Goal: Task Accomplishment & Management: Manage account settings

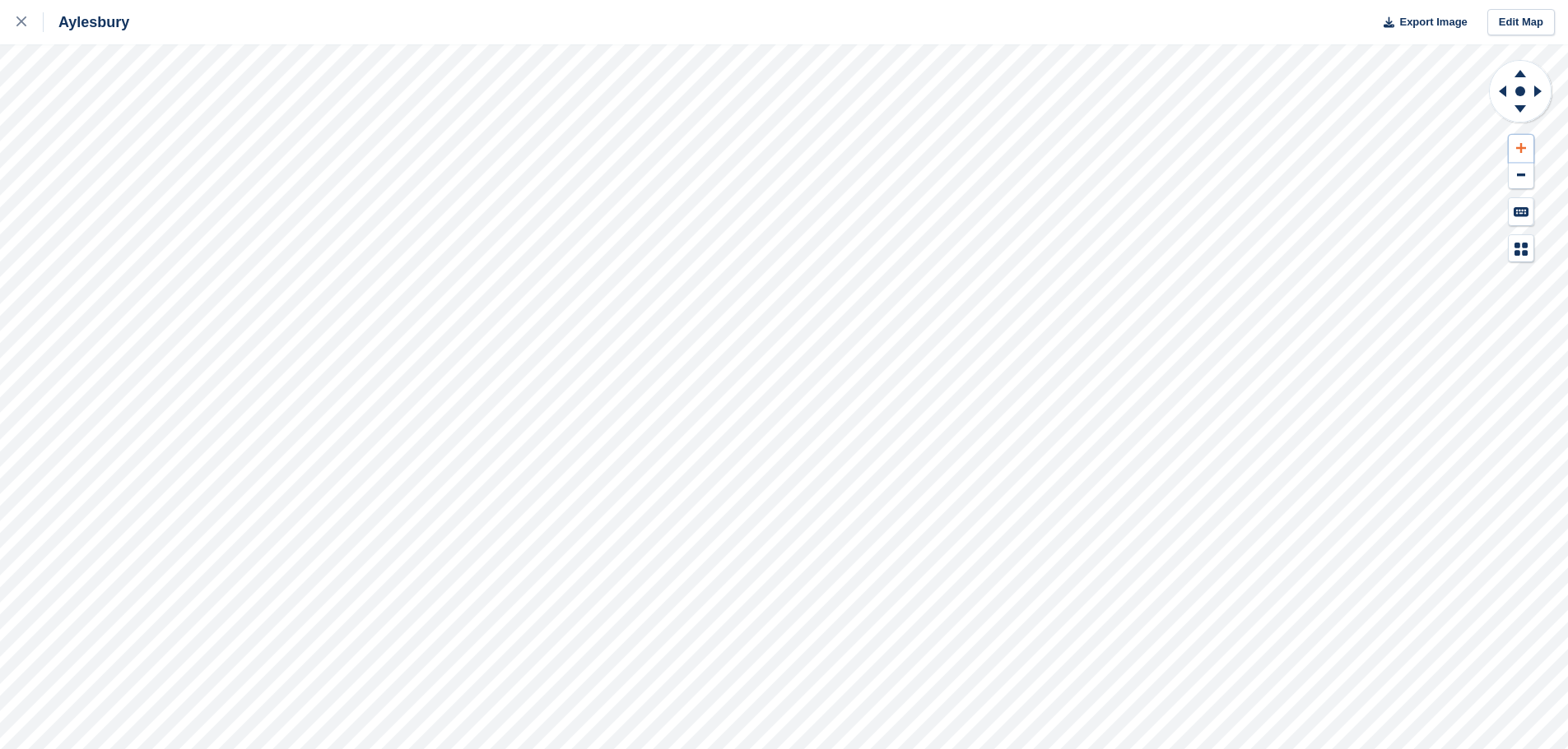
click at [1516, 145] on icon at bounding box center [1521, 148] width 10 height 11
click at [1517, 72] on icon at bounding box center [1520, 71] width 43 height 20
click at [1520, 143] on icon at bounding box center [1521, 148] width 10 height 11
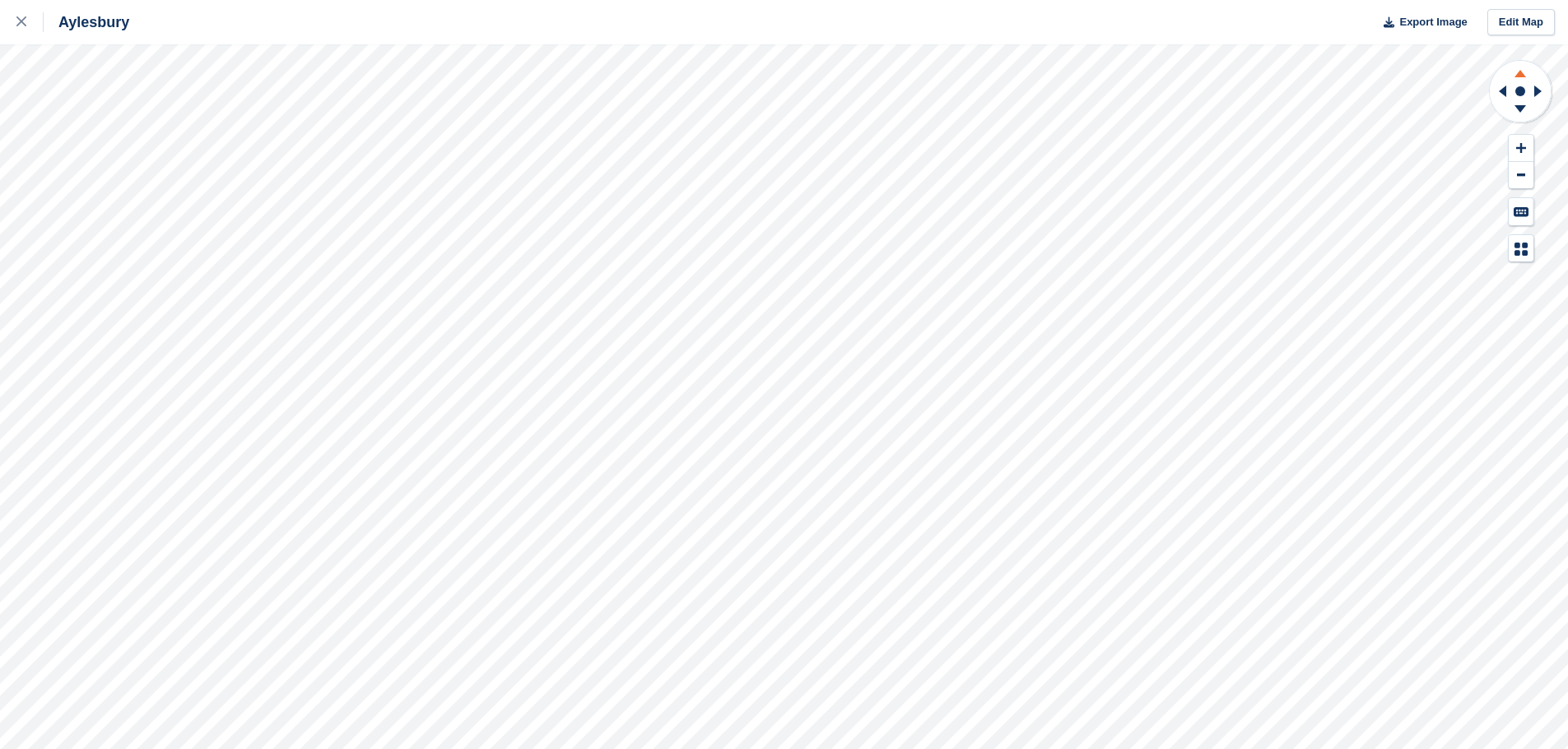
click at [1516, 74] on icon at bounding box center [1520, 71] width 43 height 20
click at [1518, 142] on button at bounding box center [1520, 148] width 25 height 27
click at [1518, 78] on icon at bounding box center [1519, 73] width 11 height 8
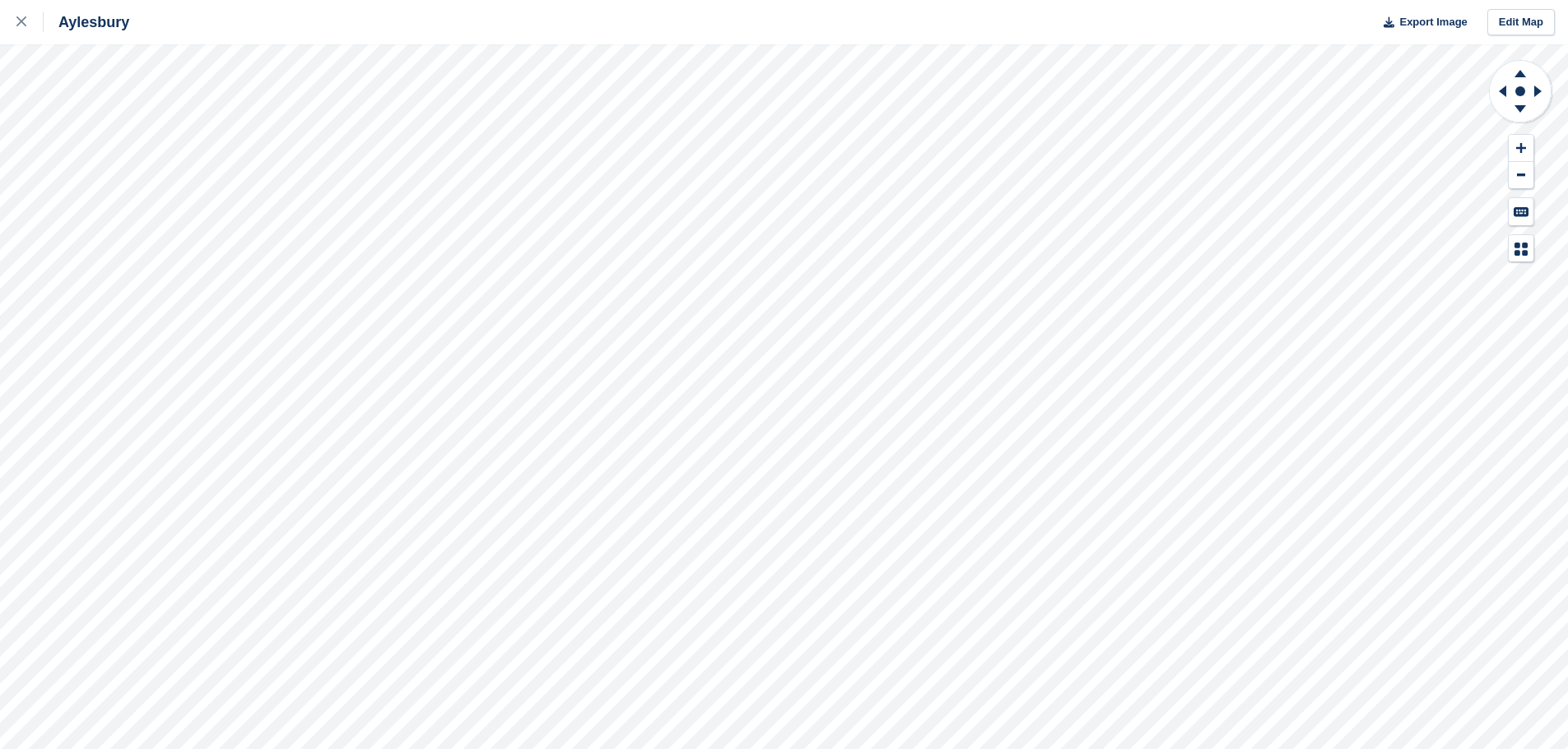
click at [70, 79] on div "Aylesbury Export Image Edit Map" at bounding box center [784, 374] width 1568 height 749
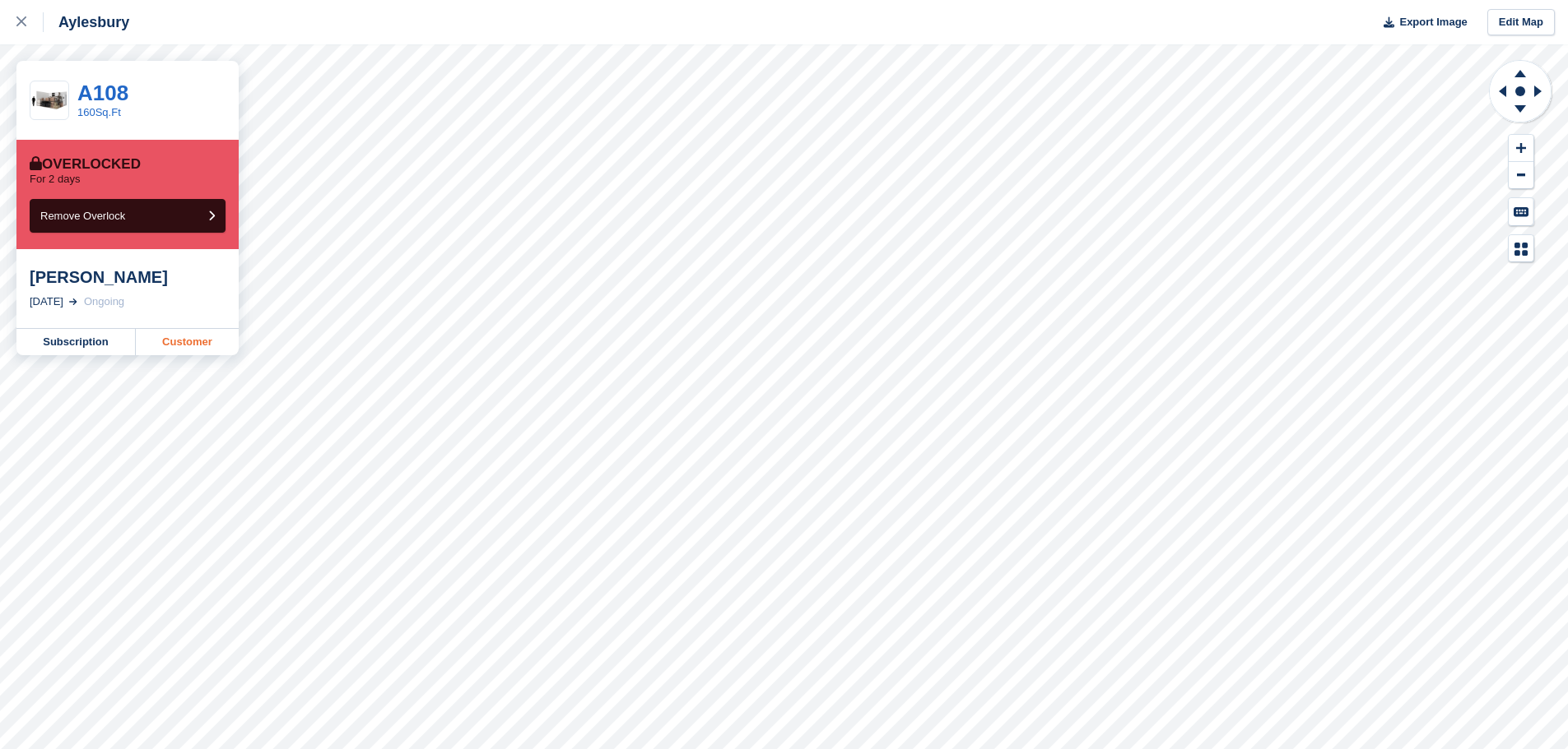
click at [156, 341] on link "Customer" at bounding box center [187, 342] width 103 height 26
click at [186, 339] on link "Customer" at bounding box center [187, 342] width 103 height 26
click at [172, 334] on link "Customer" at bounding box center [187, 342] width 103 height 26
click at [312, 19] on div "Aylesbury Export Image Edit Map" at bounding box center [784, 22] width 1568 height 44
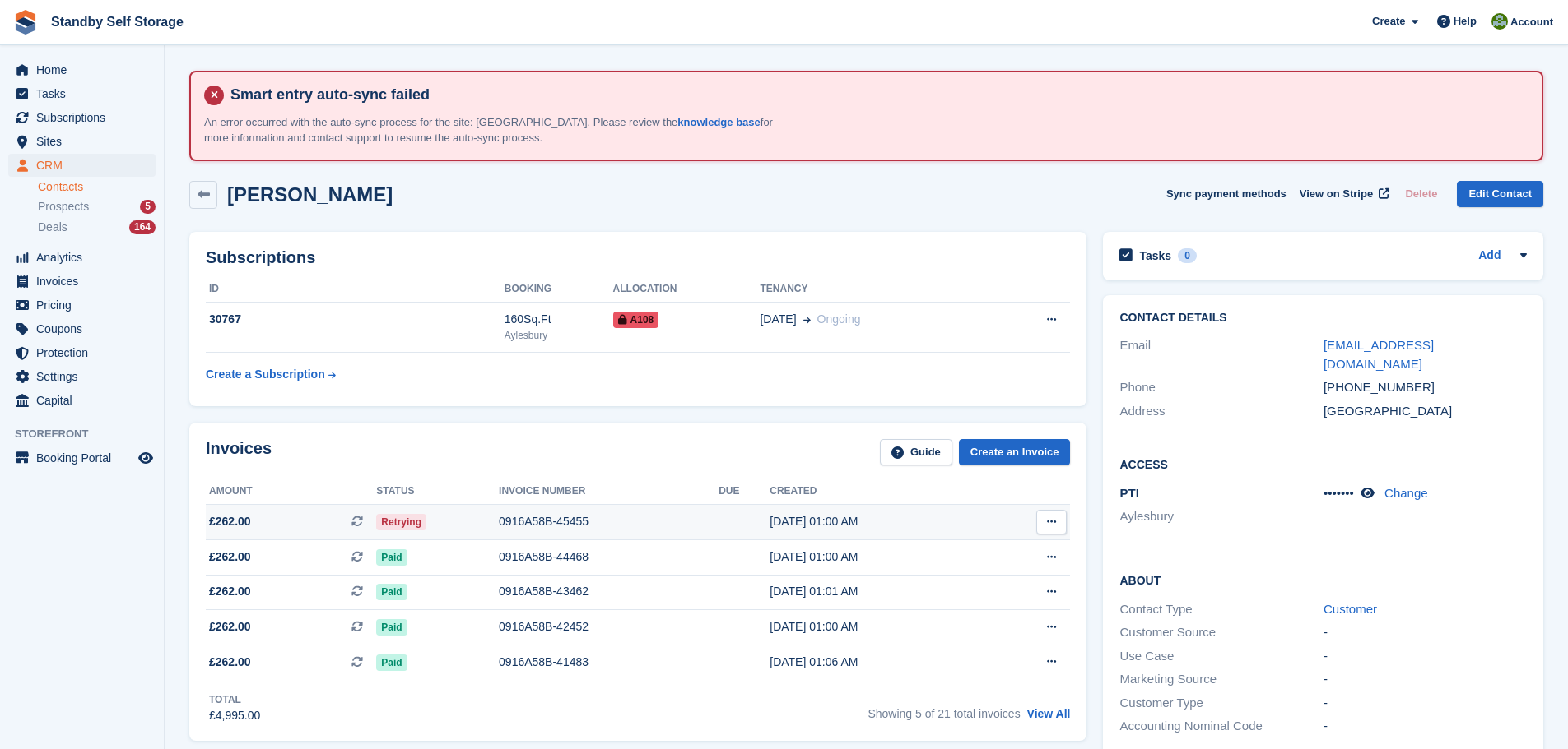
click at [525, 523] on div "0916A58B-45455" at bounding box center [608, 522] width 219 height 17
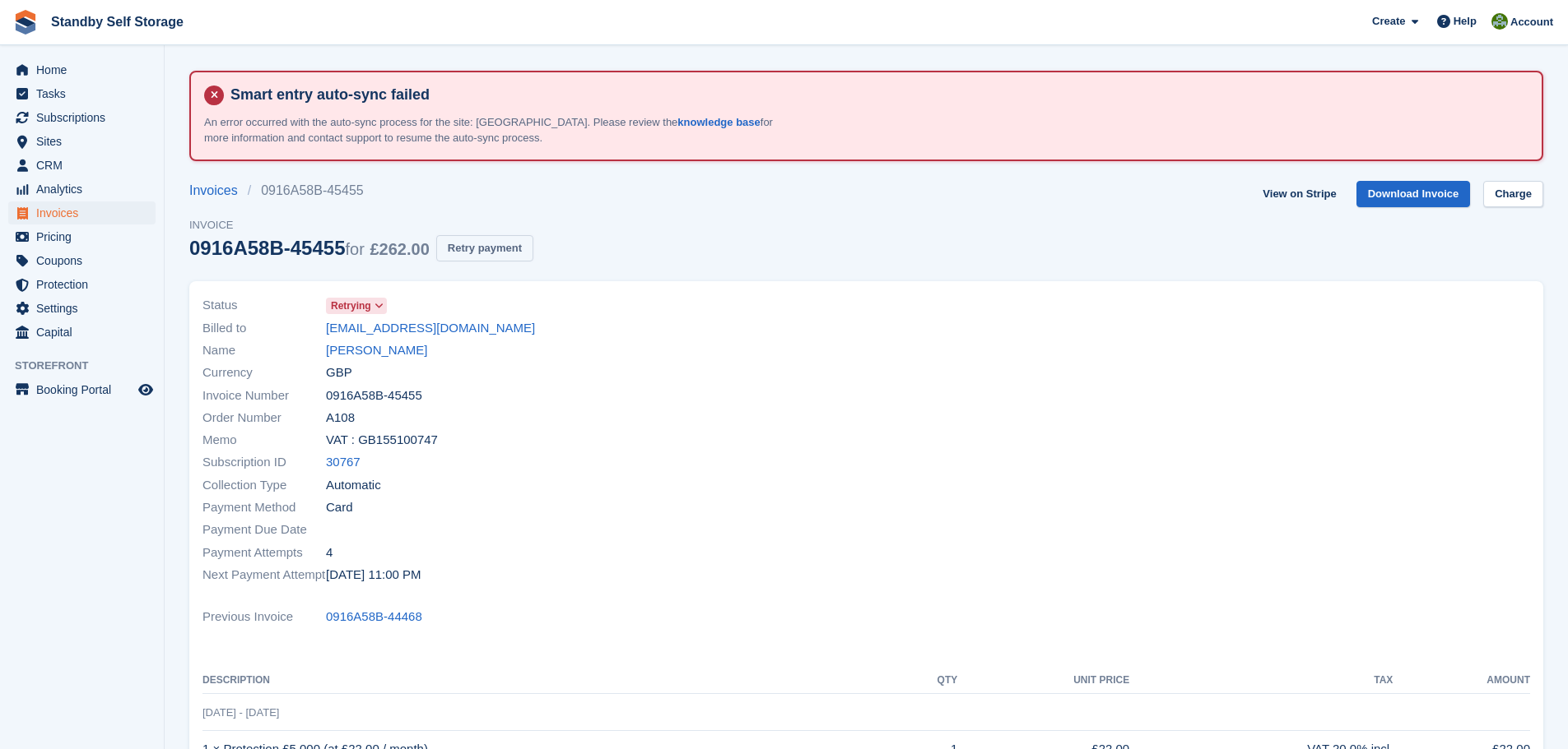
click at [502, 245] on button "Retry payment" at bounding box center [485, 249] width 97 height 27
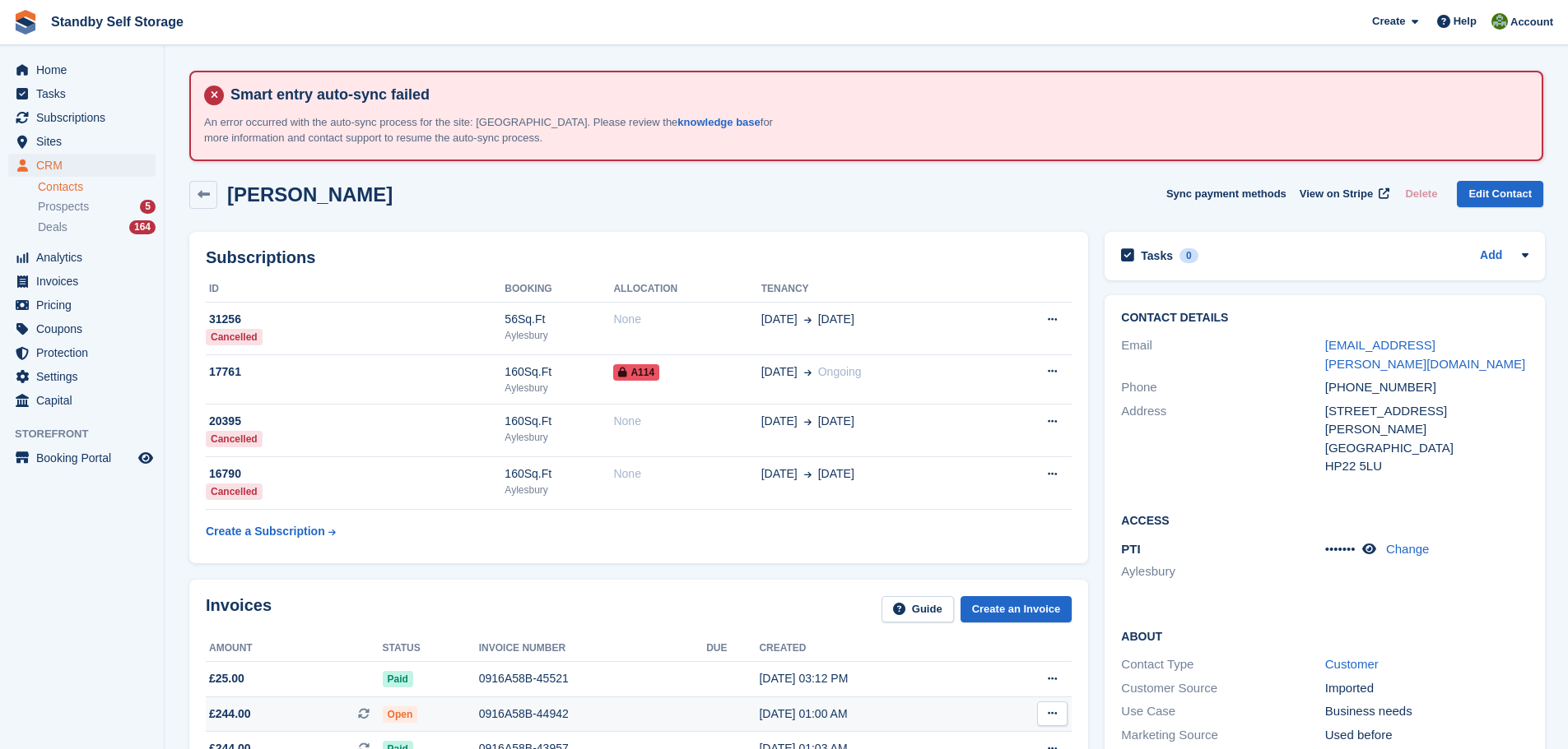
click at [521, 717] on div "0916A58B-44942" at bounding box center [592, 714] width 227 height 17
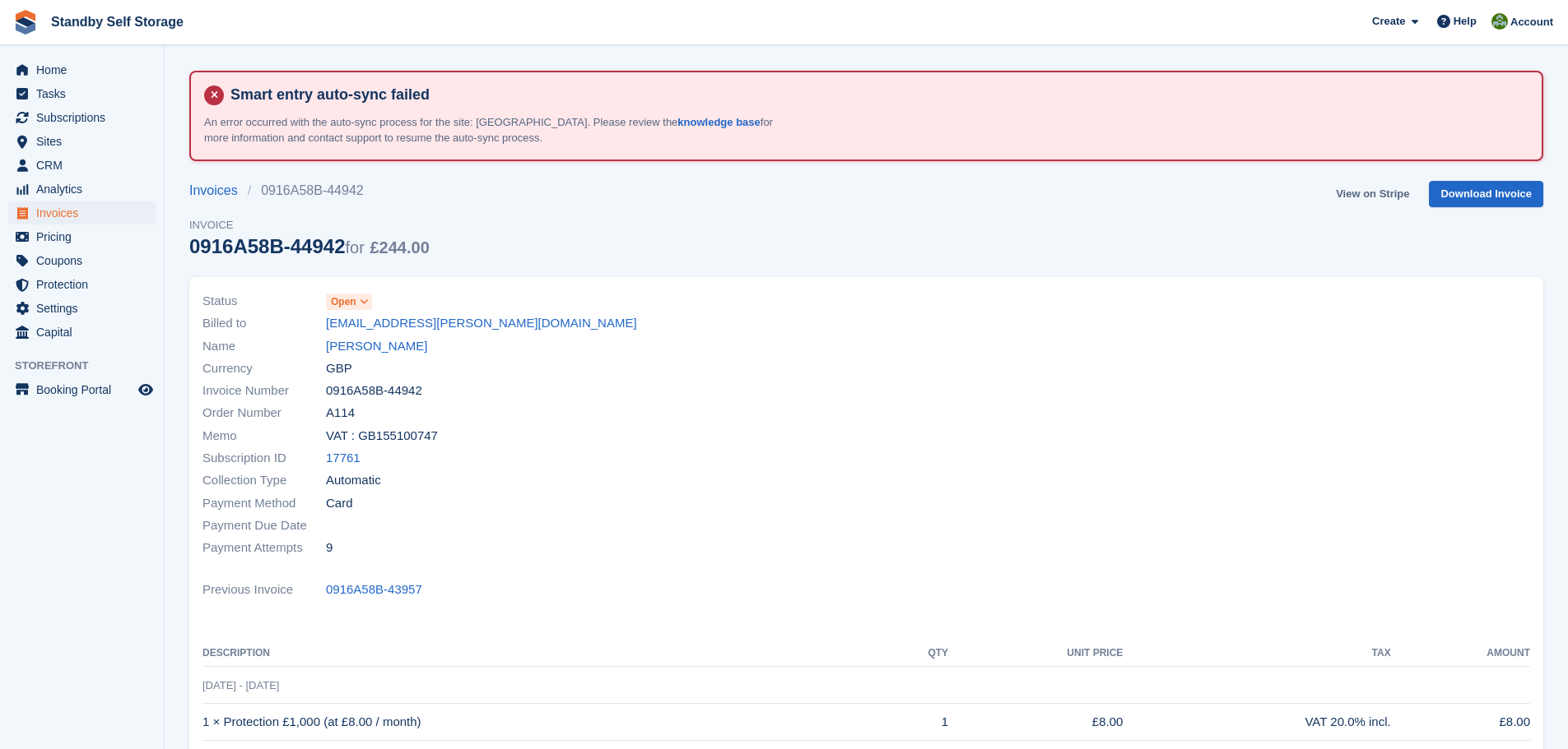
click at [1381, 193] on link "View on Stripe" at bounding box center [1372, 195] width 86 height 27
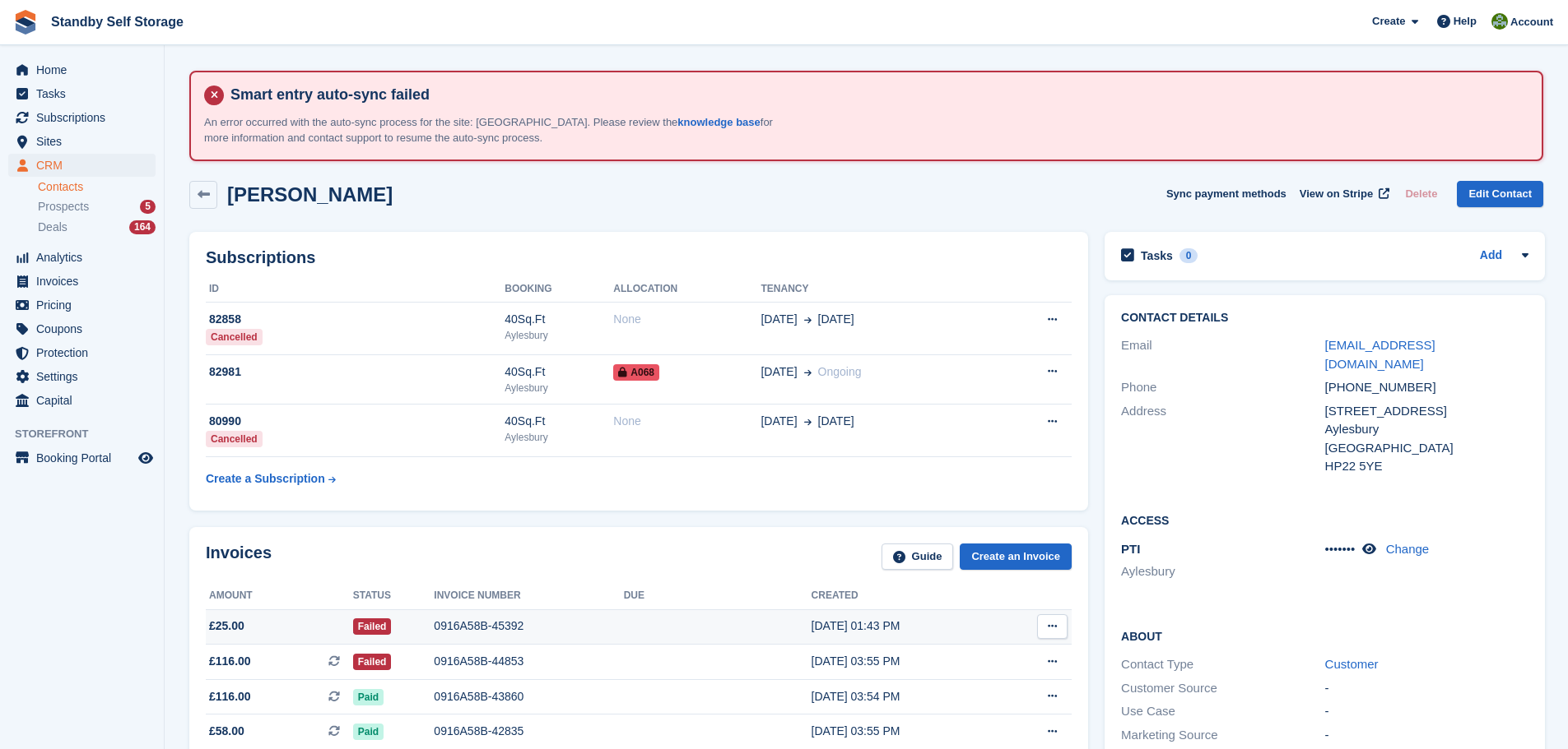
click at [469, 630] on div "0916A58B-45392" at bounding box center [528, 626] width 189 height 17
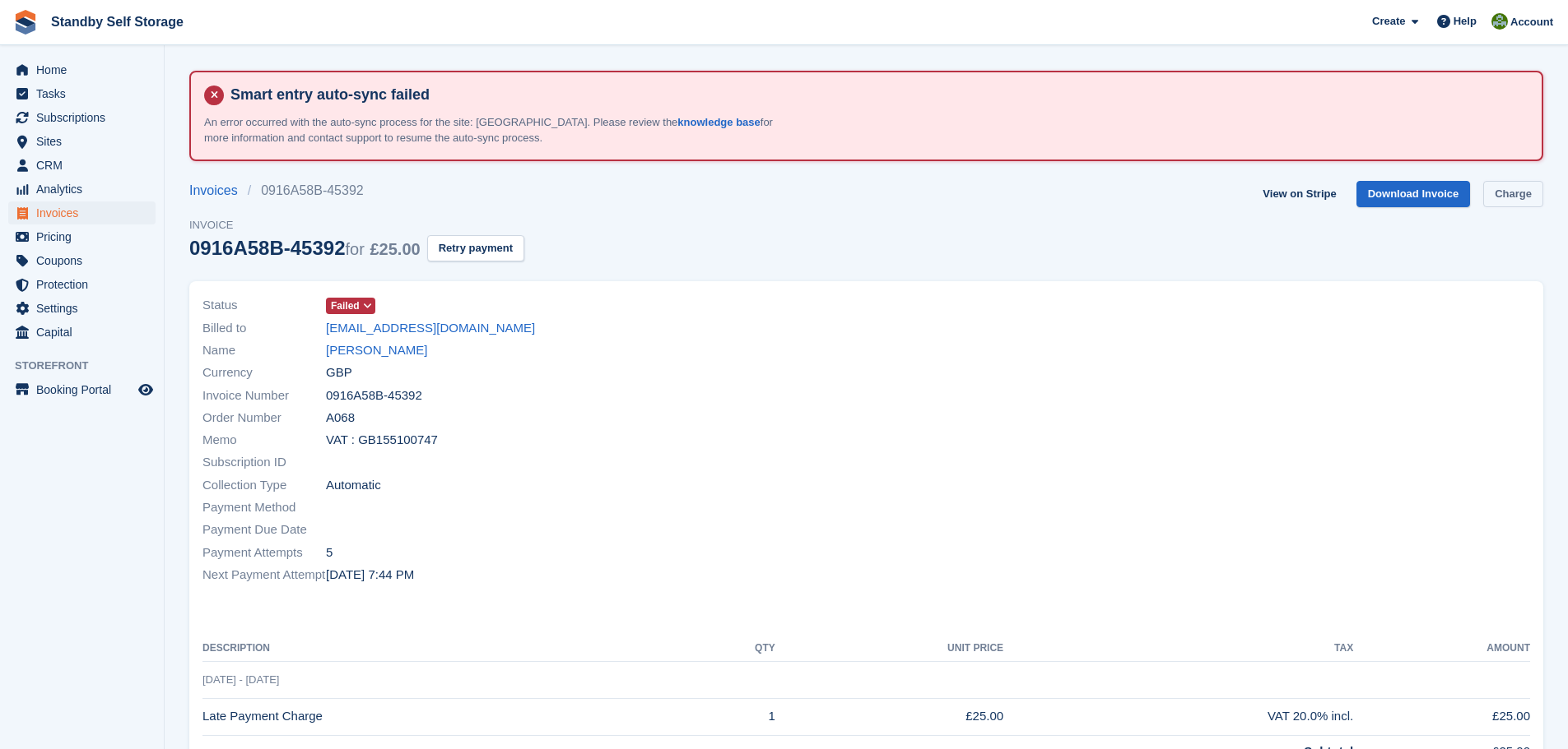
click at [1498, 190] on link "Charge" at bounding box center [1513, 195] width 60 height 27
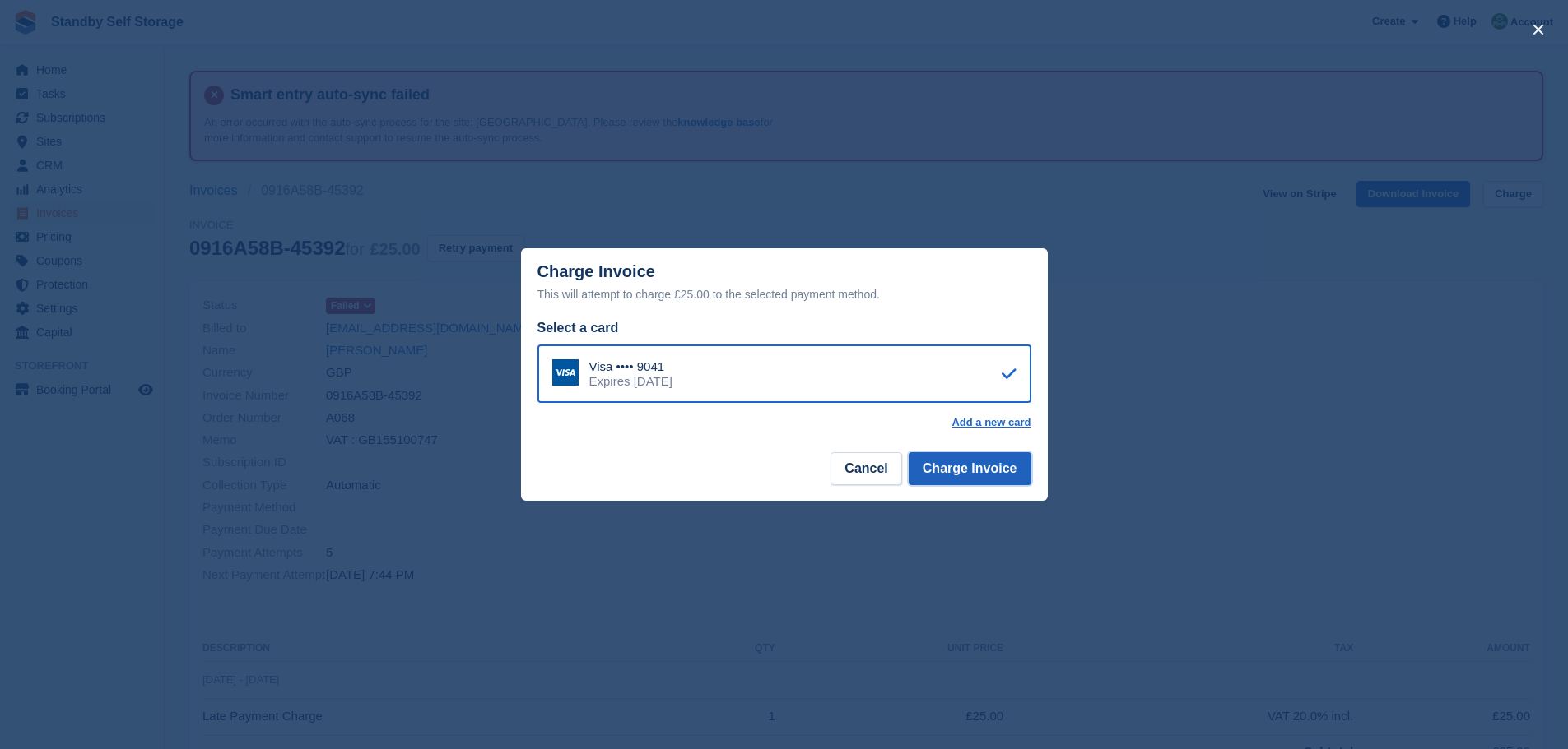
click at [981, 475] on button "Charge Invoice" at bounding box center [970, 468] width 123 height 33
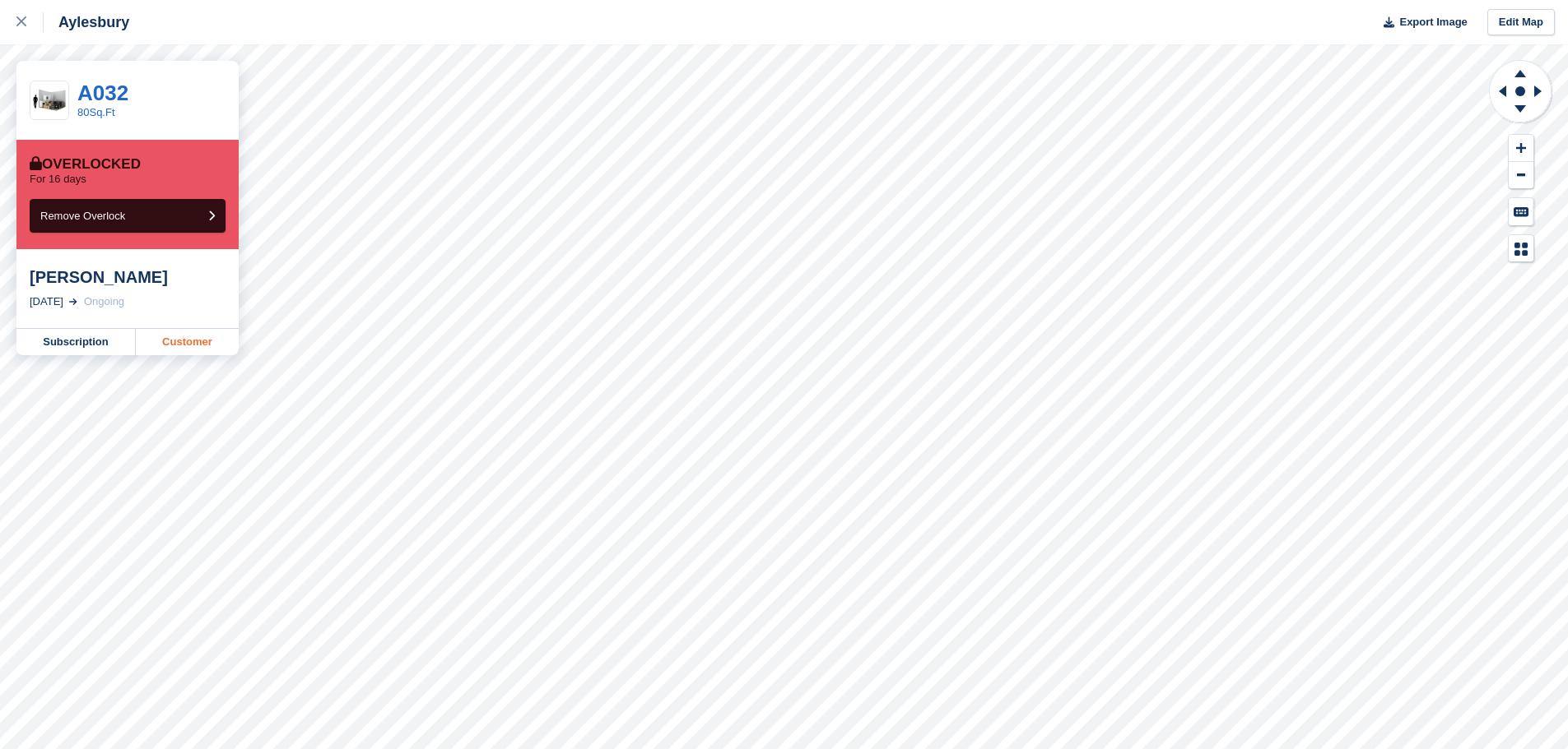
click at [188, 341] on link "Customer" at bounding box center [187, 342] width 103 height 26
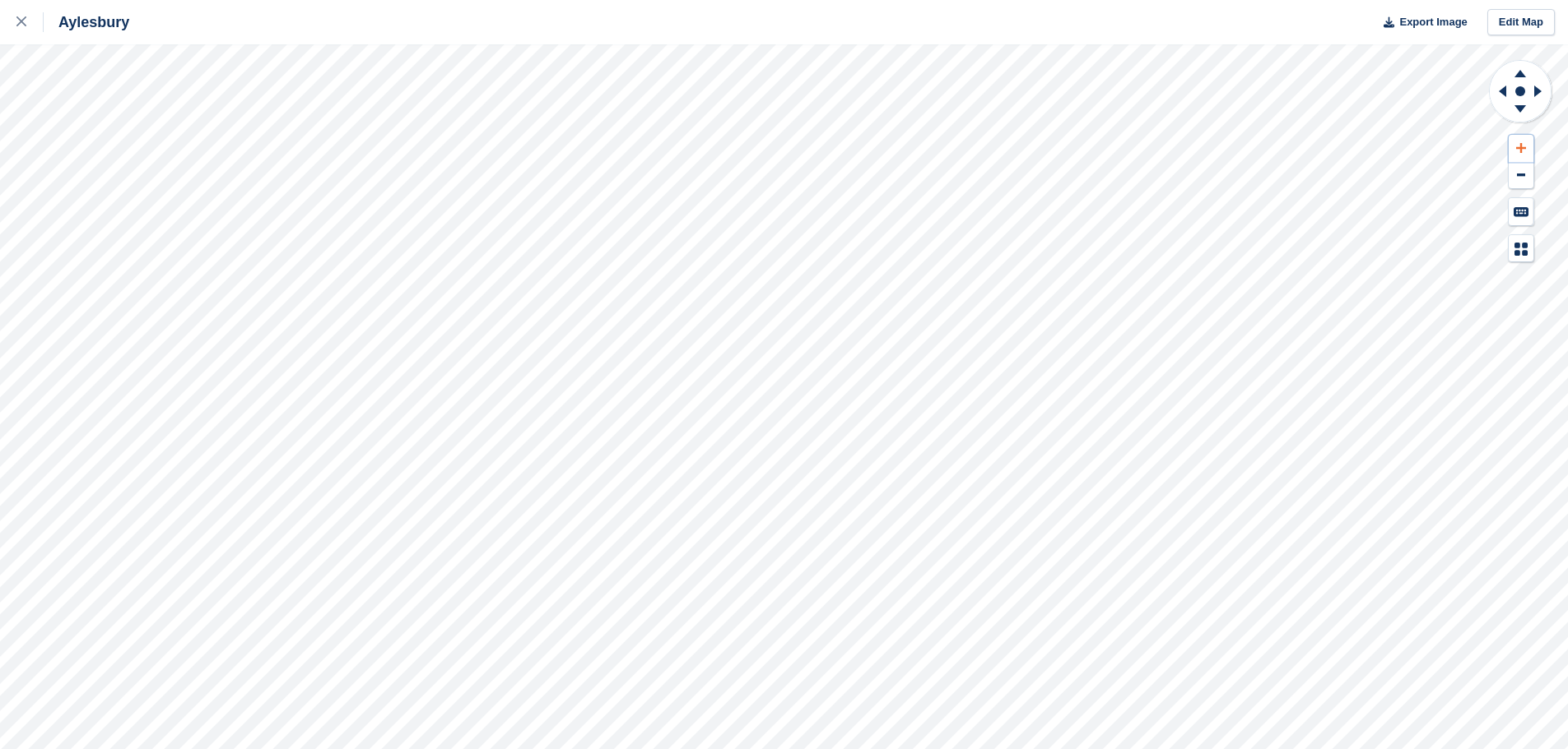
click at [1522, 150] on icon at bounding box center [1521, 148] width 10 height 11
click at [1517, 71] on icon at bounding box center [1520, 71] width 43 height 20
click at [1517, 72] on icon at bounding box center [1520, 71] width 43 height 20
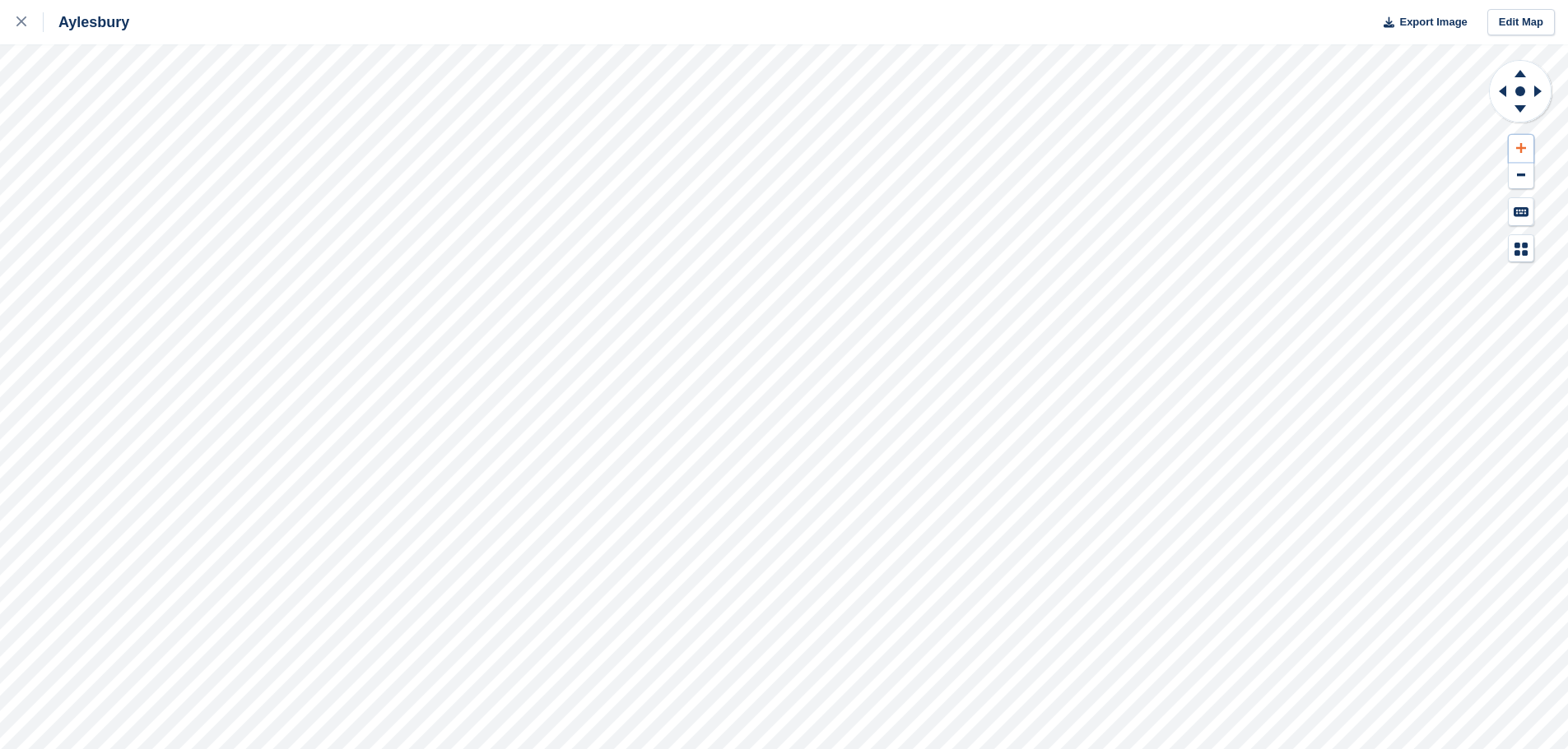
click at [1529, 143] on button at bounding box center [1520, 148] width 25 height 27
click at [1522, 76] on icon at bounding box center [1519, 73] width 11 height 8
click at [1518, 148] on icon at bounding box center [1521, 148] width 10 height 11
click at [1524, 76] on icon at bounding box center [1519, 73] width 11 height 8
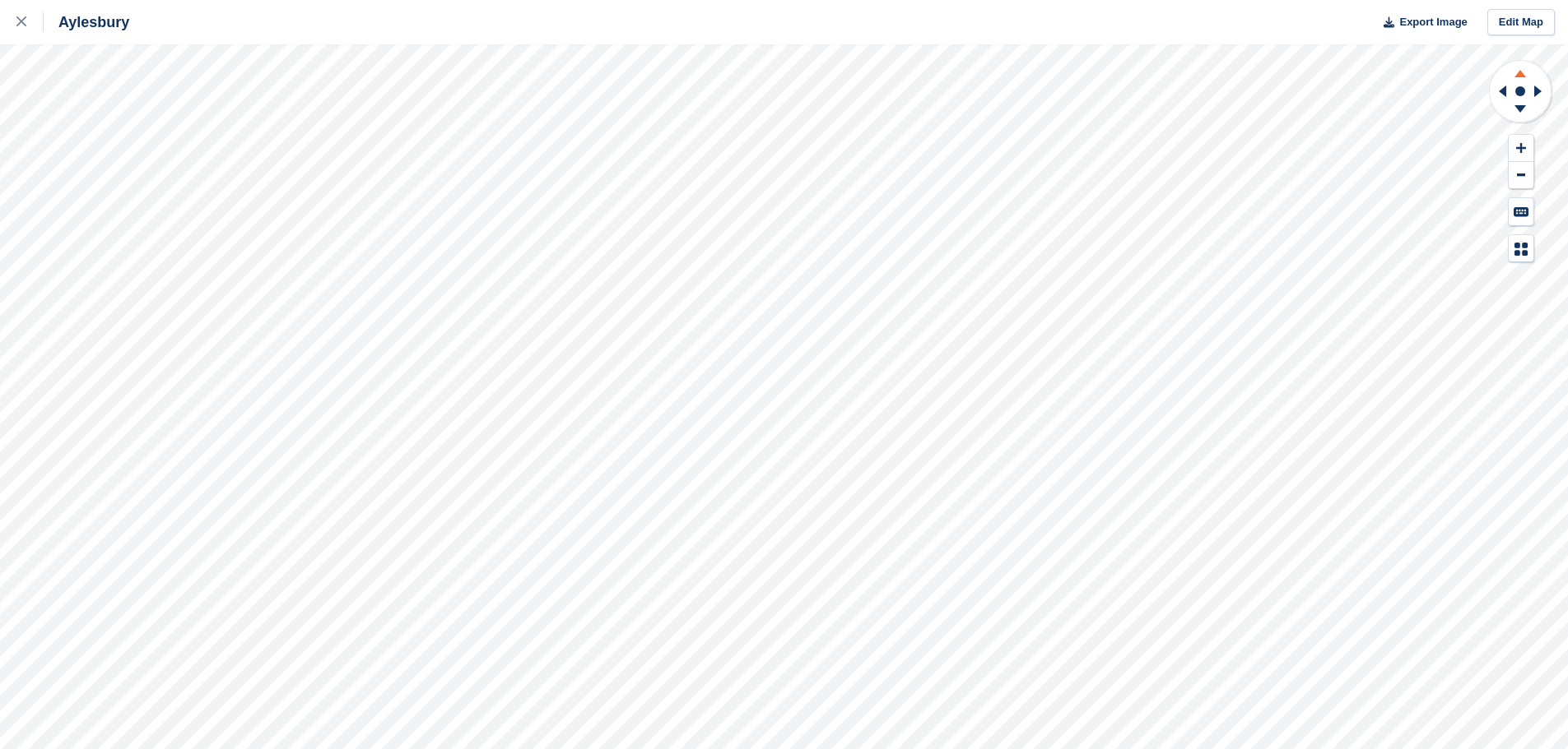
click at [1524, 76] on icon at bounding box center [1519, 73] width 11 height 8
click at [1537, 90] on icon at bounding box center [1537, 90] width 8 height 11
click at [1539, 92] on icon at bounding box center [1537, 90] width 8 height 11
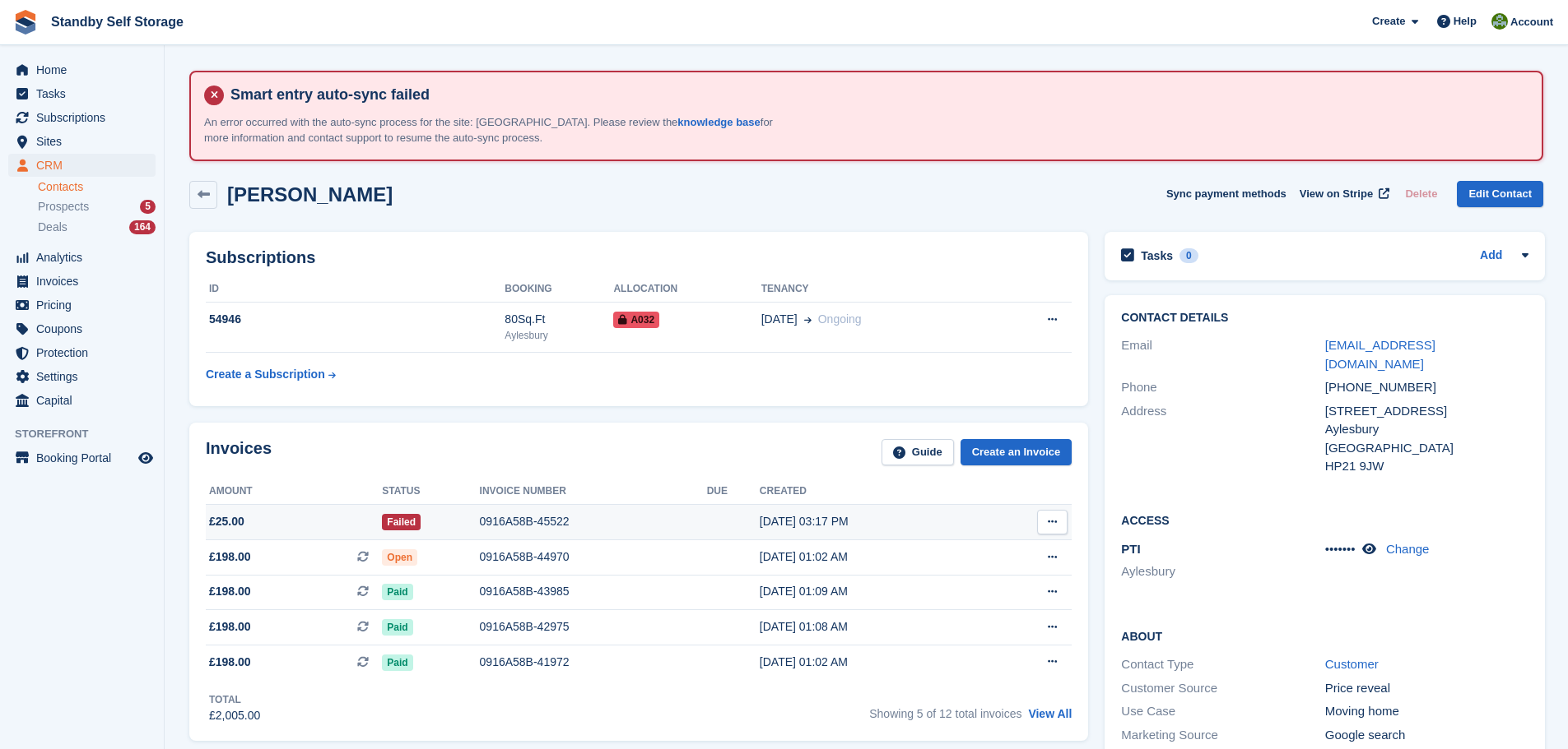
click at [537, 520] on div "0916A58B-45522" at bounding box center [593, 522] width 227 height 17
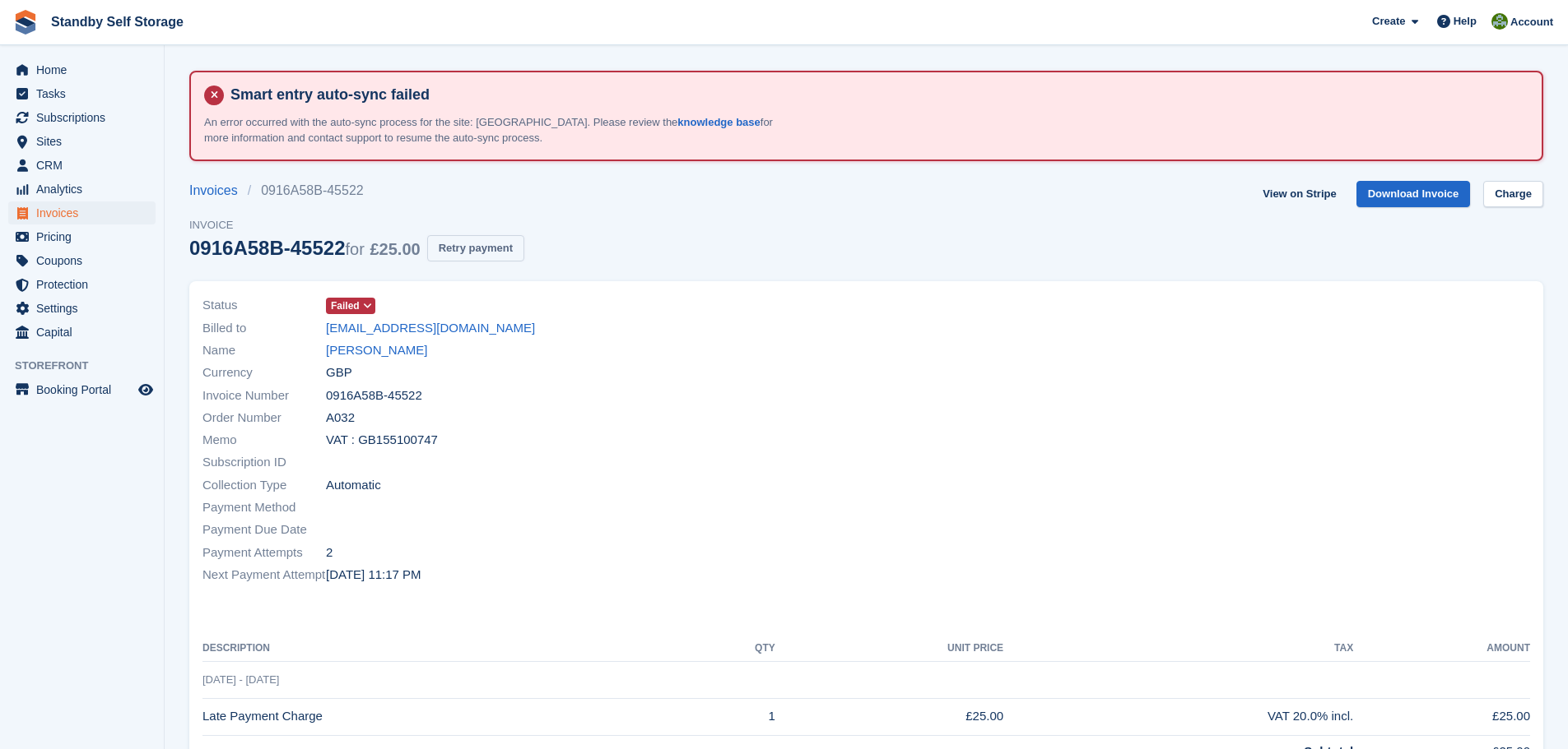
click at [461, 249] on button "Retry payment" at bounding box center [475, 249] width 97 height 27
